Goal: Task Accomplishment & Management: Complete application form

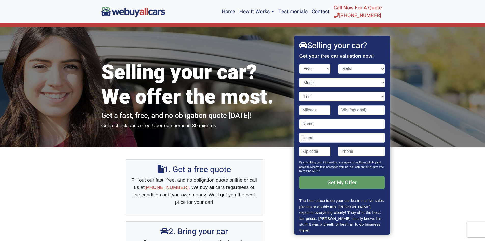
select select "2001"
click at [300, 64] on select "Year [DATE] 2024 2023 2022 2021 2020 2019 2018 2017 2016 2015 2014 2013 2012 20…" at bounding box center [315, 69] width 31 height 10
click at [365, 65] on select "Make" at bounding box center [361, 69] width 47 height 10
click at [338, 64] on select "Make Acura Aston [PERSON_NAME] Audi Bentley BMW Buick Cadillac Chevrolet Chrysl…" at bounding box center [361, 69] width 47 height 10
click at [368, 68] on select "Make Acura Aston [PERSON_NAME] Audi Bentley BMW Buick Cadillac Chevrolet Chrysl…" at bounding box center [361, 69] width 47 height 10
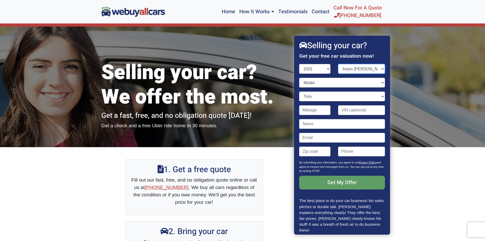
select select "Acura"
click at [338, 64] on select "Make Acura Aston [PERSON_NAME] Audi Bentley BMW Buick Cadillac Chevrolet Chrysl…" at bounding box center [361, 69] width 47 height 10
click at [326, 83] on select "Model" at bounding box center [343, 83] width 86 height 10
select select "MDX"
click at [300, 78] on select "Model CL Integra MDX NSX RL TL" at bounding box center [343, 83] width 86 height 10
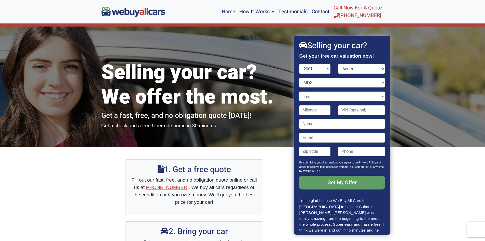
click at [325, 96] on select "Trim" at bounding box center [343, 96] width 86 height 10
select select "4WD 4dr SUV (3.5L 6cyl)"
click at [300, 91] on select "Trim 4WD 4dr SUV (3.5L 6cyl) 4WD 4dr SUV w/Navigation (3.5L 6cyl) Touring 4WD 4…" at bounding box center [343, 96] width 86 height 10
click at [324, 110] on input "Contact form" at bounding box center [315, 110] width 31 height 10
click at [360, 111] on input "Contact form" at bounding box center [361, 110] width 47 height 10
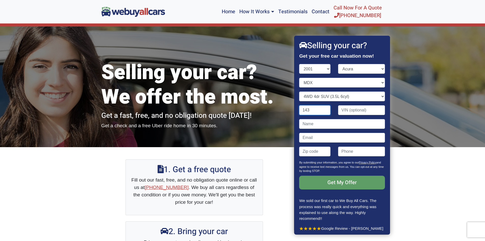
click at [314, 109] on input "143" at bounding box center [315, 110] width 31 height 10
type input "143,000"
click at [347, 109] on input "Contact form" at bounding box center [361, 110] width 47 height 10
click at [316, 124] on input "Contact form" at bounding box center [343, 124] width 86 height 10
type input "d"
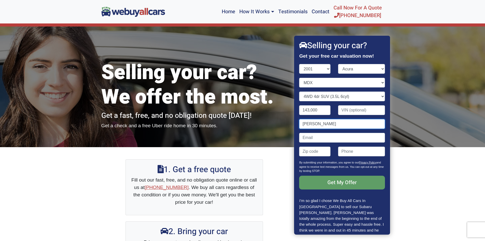
type input "[PERSON_NAME]"
click at [318, 138] on input "Contact form" at bounding box center [343, 138] width 86 height 10
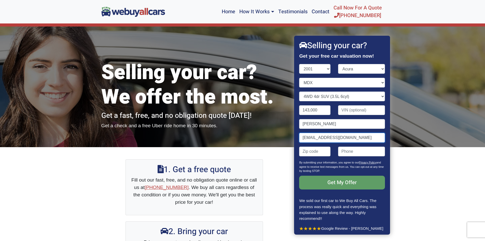
type input "[EMAIL_ADDRESS][DOMAIN_NAME]"
click at [319, 153] on input "Contact form" at bounding box center [315, 151] width 31 height 10
type input "08103"
click at [347, 149] on input "(" at bounding box center [361, 151] width 47 height 10
type input "[PHONE_NUMBER]"
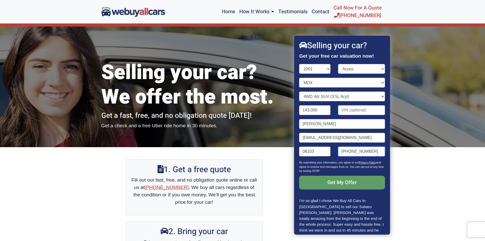
drag, startPoint x: 336, startPoint y: 156, endPoint x: 324, endPoint y: 157, distance: 11.5
click at [324, 157] on div "08103 [PHONE_NUMBER]" at bounding box center [342, 153] width 93 height 14
click at [364, 147] on input "Contact form" at bounding box center [361, 151] width 47 height 10
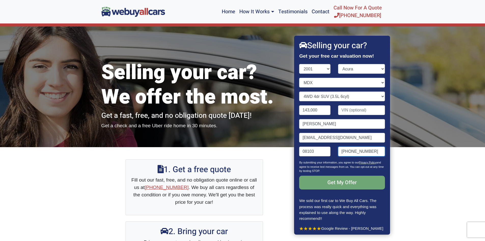
type input "[PHONE_NUMBER]"
click at [356, 184] on input "Get My Offer" at bounding box center [343, 183] width 86 height 14
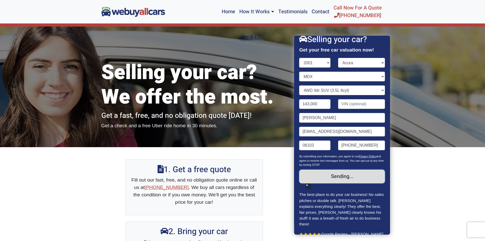
scroll to position [18, 0]
